Goal: Browse casually

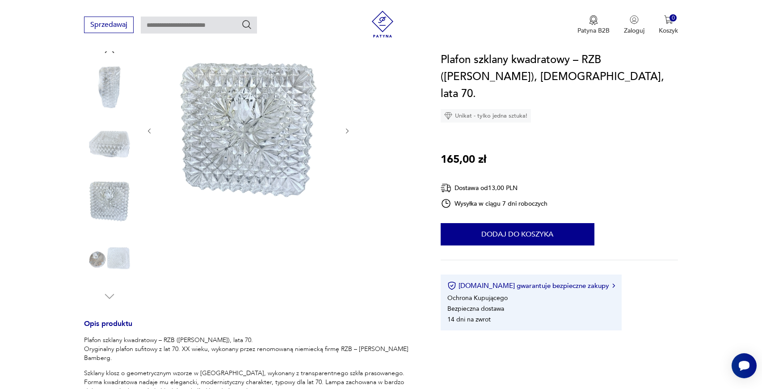
scroll to position [103, 0]
click at [125, 262] on img at bounding box center [109, 258] width 51 height 51
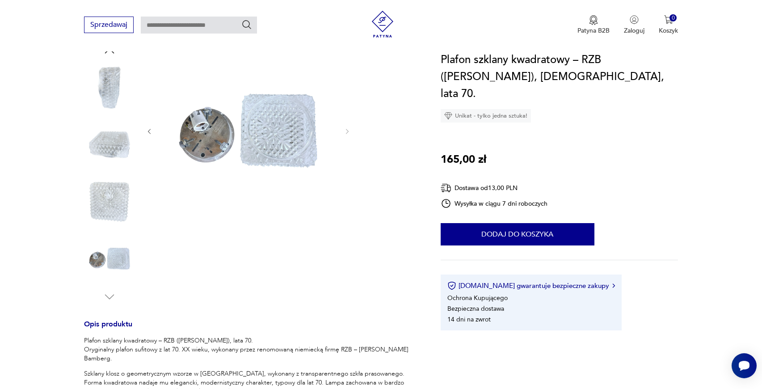
click at [116, 148] on img at bounding box center [109, 144] width 51 height 51
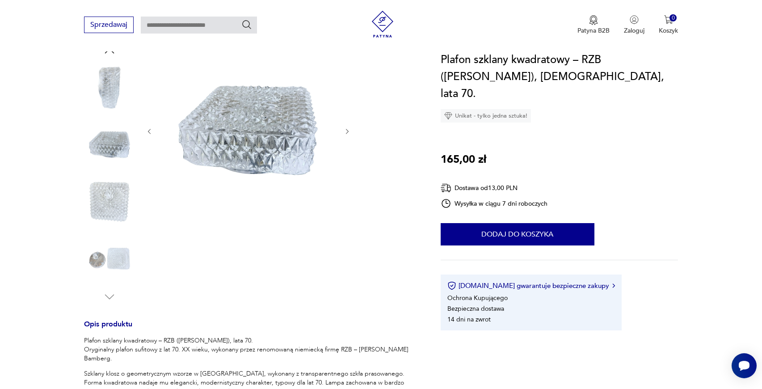
click at [113, 92] on img at bounding box center [109, 87] width 51 height 51
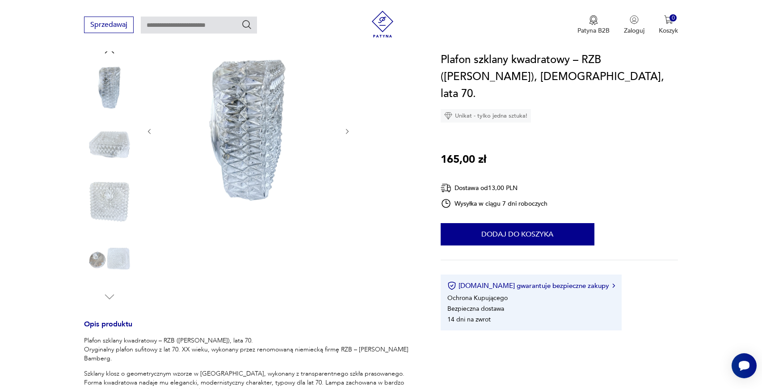
click at [112, 196] on img at bounding box center [109, 201] width 51 height 51
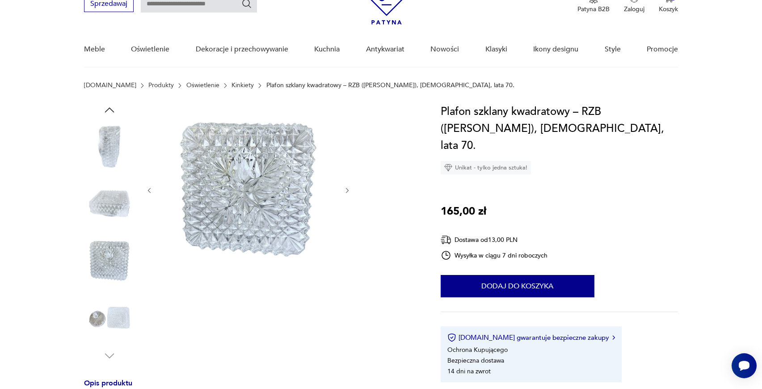
scroll to position [41, 0]
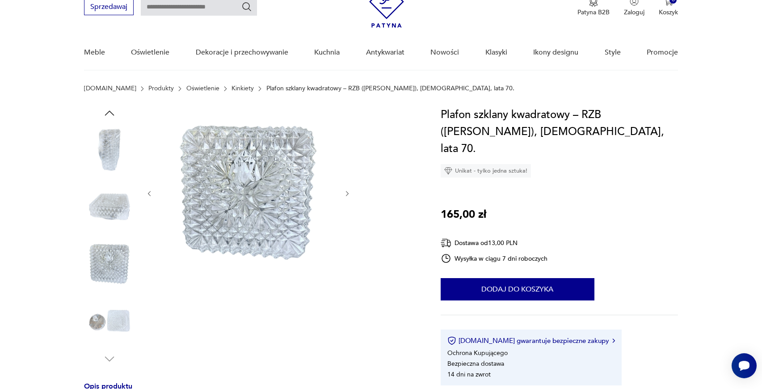
click at [108, 111] on icon "button" at bounding box center [109, 112] width 13 height 13
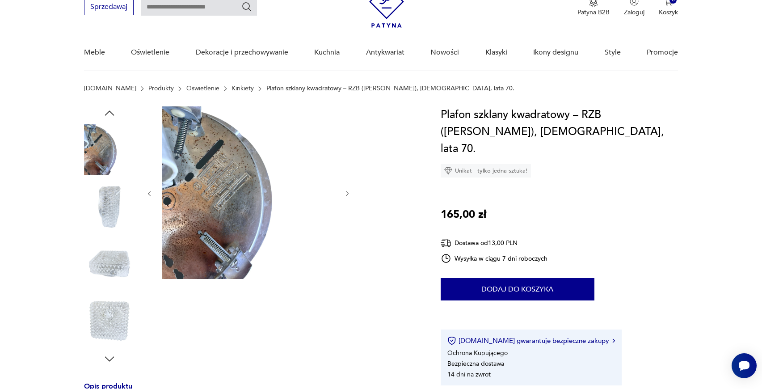
click at [110, 112] on icon "button" at bounding box center [109, 112] width 13 height 13
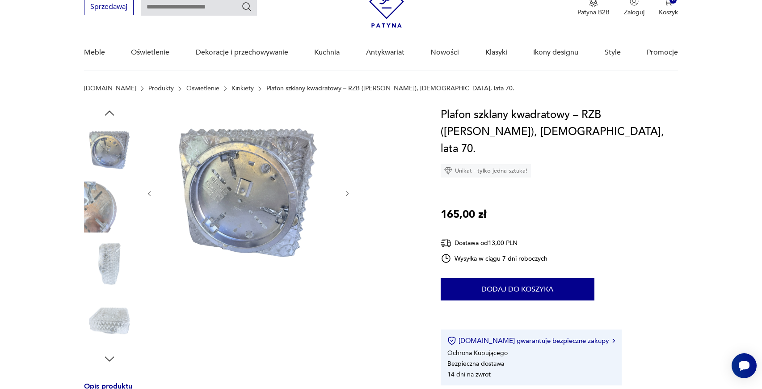
click at [110, 112] on icon "button" at bounding box center [109, 112] width 9 height 5
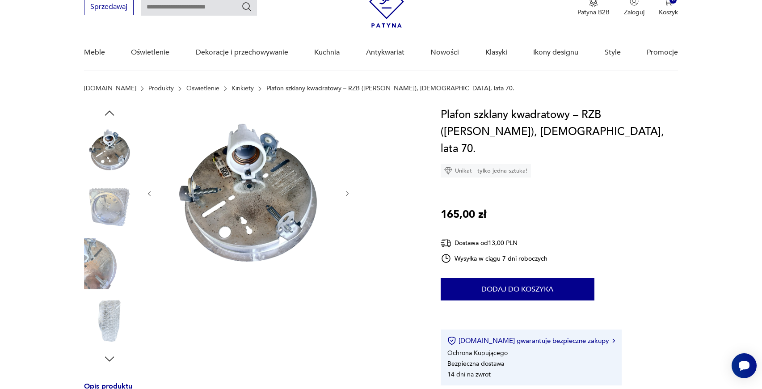
click at [110, 112] on icon "button" at bounding box center [109, 112] width 9 height 5
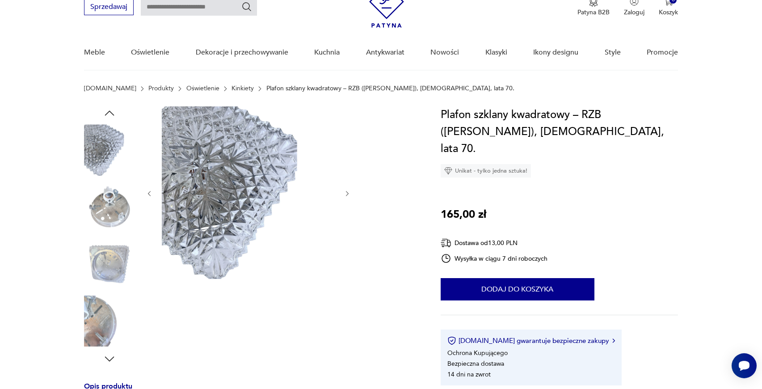
click at [110, 112] on icon "button" at bounding box center [109, 112] width 9 height 5
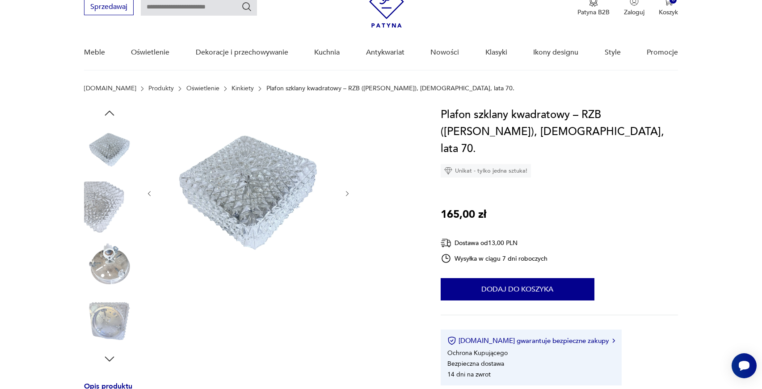
click at [104, 203] on img at bounding box center [109, 206] width 51 height 51
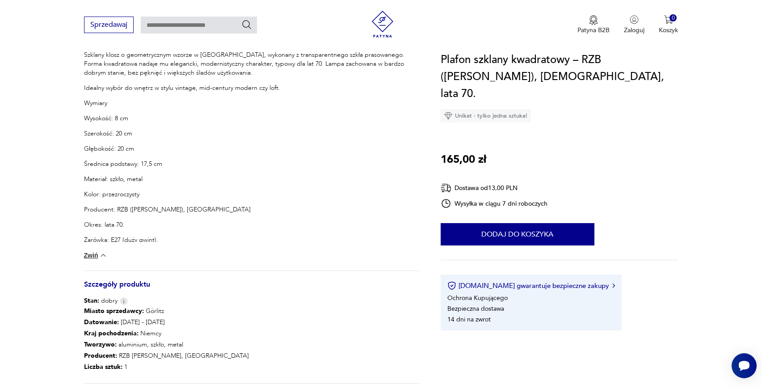
scroll to position [0, 0]
